Goal: Information Seeking & Learning: Learn about a topic

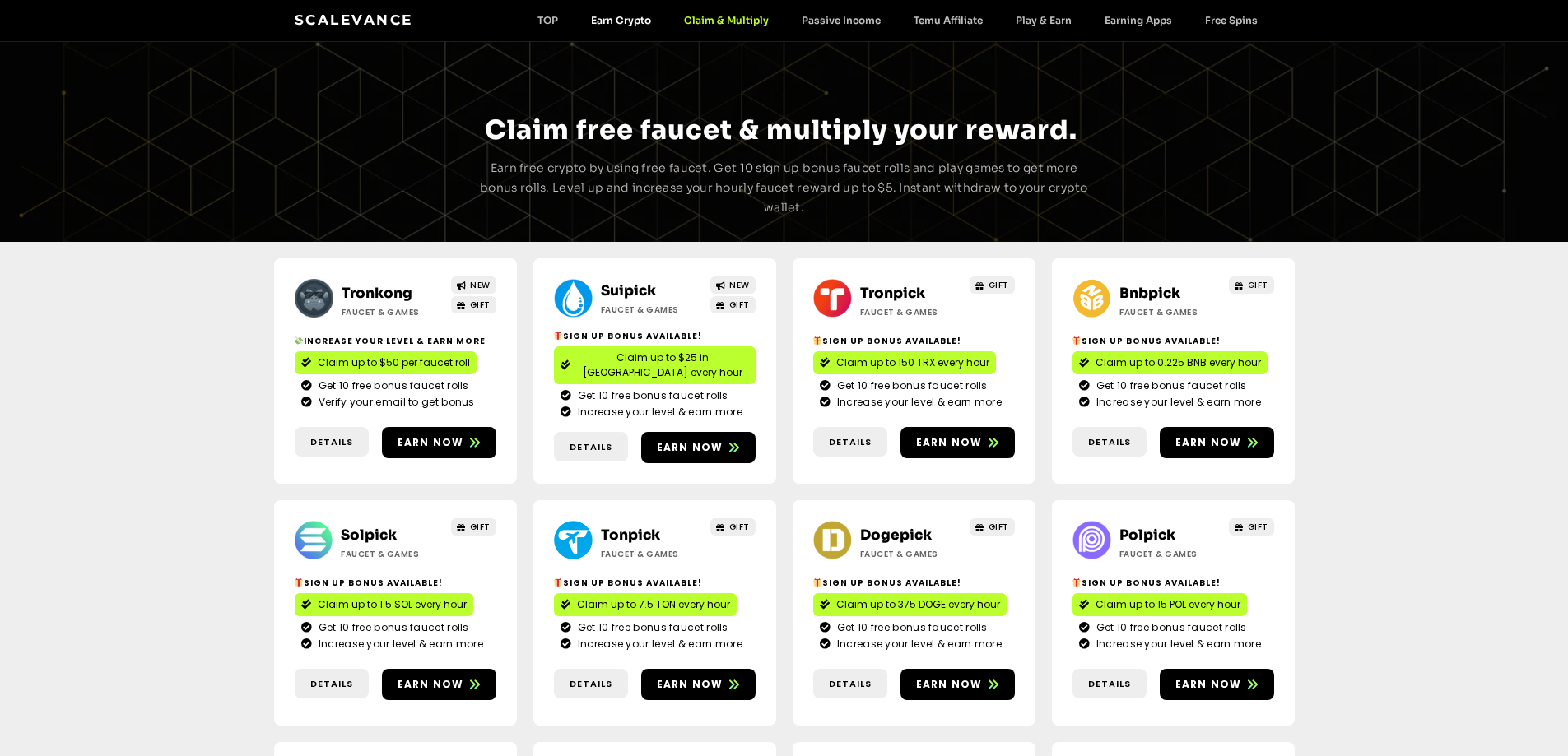
click at [634, 20] on link "Earn Crypto" at bounding box center [621, 20] width 93 height 13
drag, startPoint x: 0, startPoint y: 0, endPoint x: 634, endPoint y: 20, distance: 634.3
click at [634, 20] on link "Earn Crypto" at bounding box center [621, 20] width 93 height 13
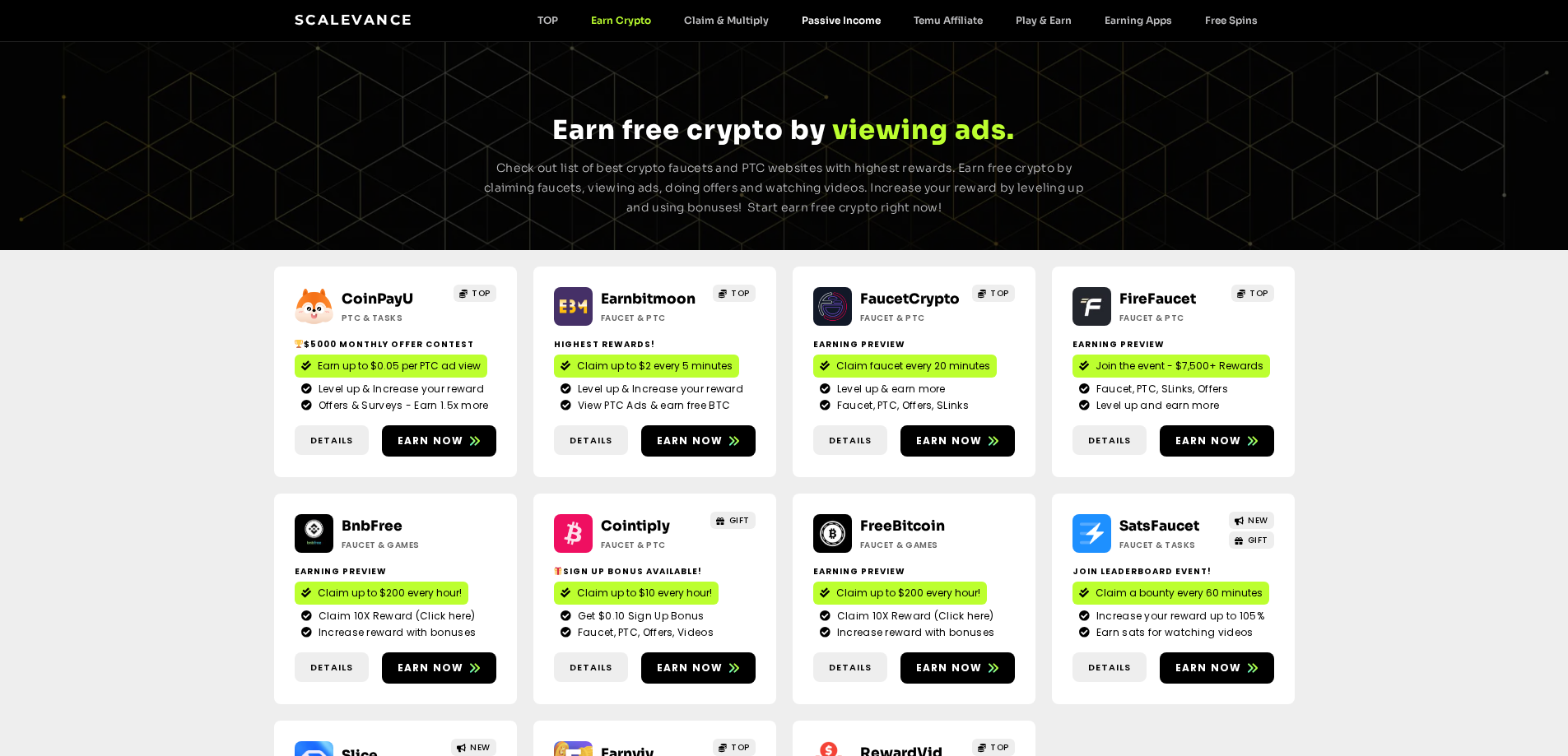
click at [840, 18] on link "Passive Income" at bounding box center [841, 20] width 112 height 13
